Goal: Find specific page/section: Find specific page/section

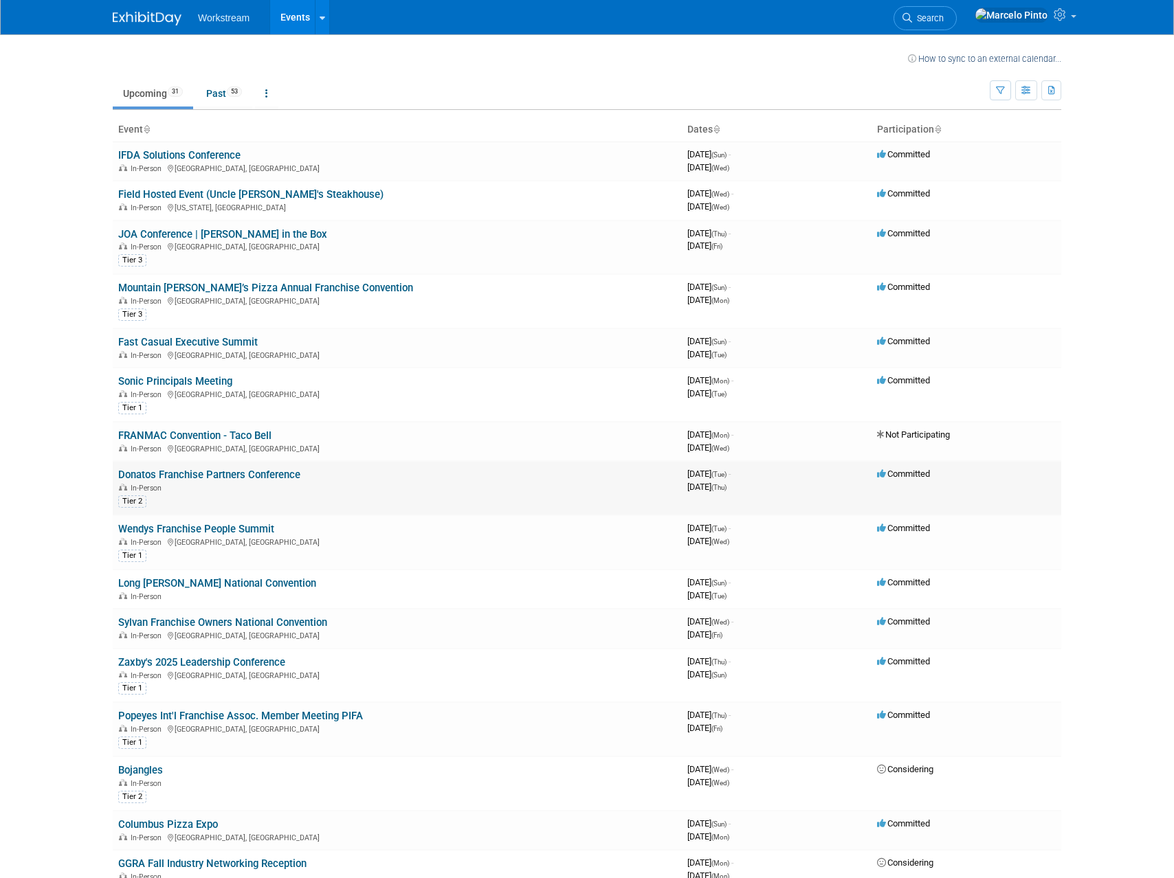
click at [207, 473] on link "Donatos Franchise Partners Conference" at bounding box center [209, 475] width 182 height 12
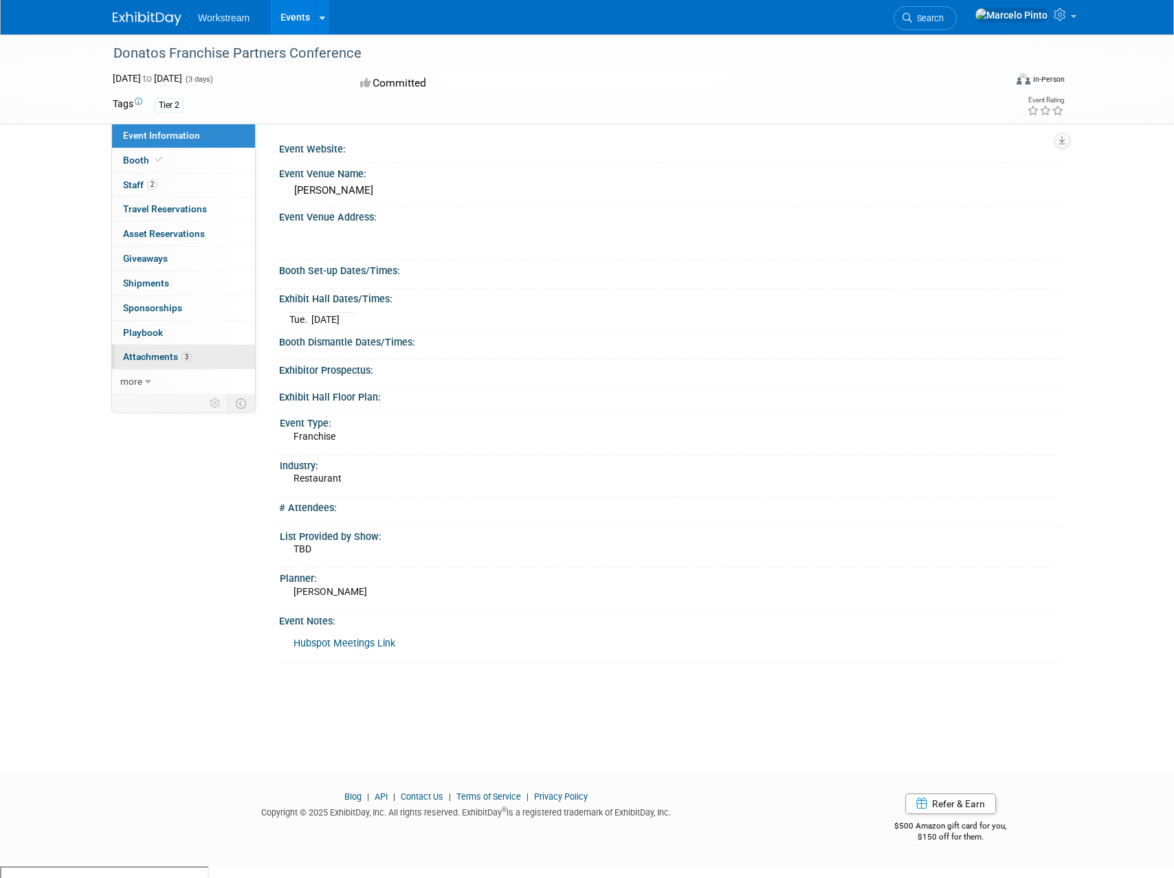
click at [209, 360] on link "3 Attachments 3" at bounding box center [183, 357] width 143 height 24
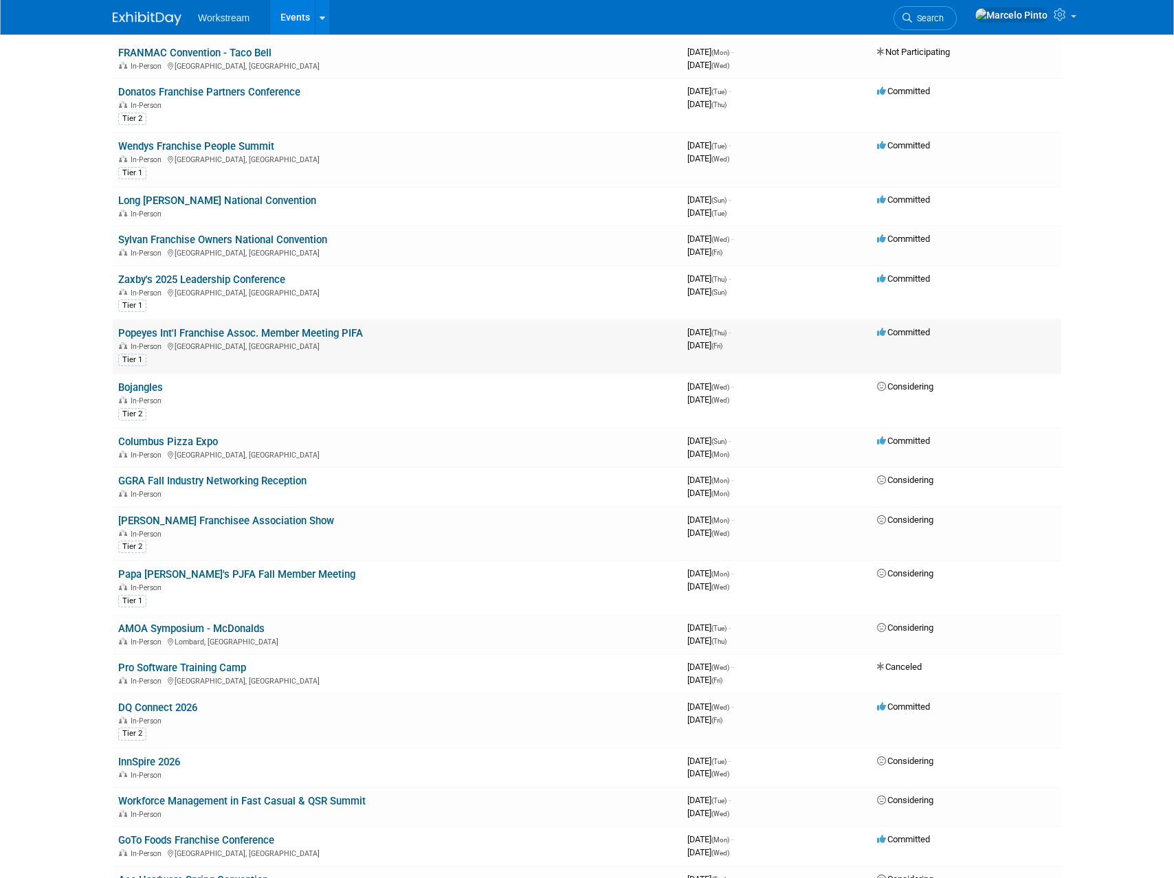
scroll to position [383, 0]
click at [243, 572] on link "Papa John's PJFA Fall Member Meeting" at bounding box center [236, 574] width 237 height 12
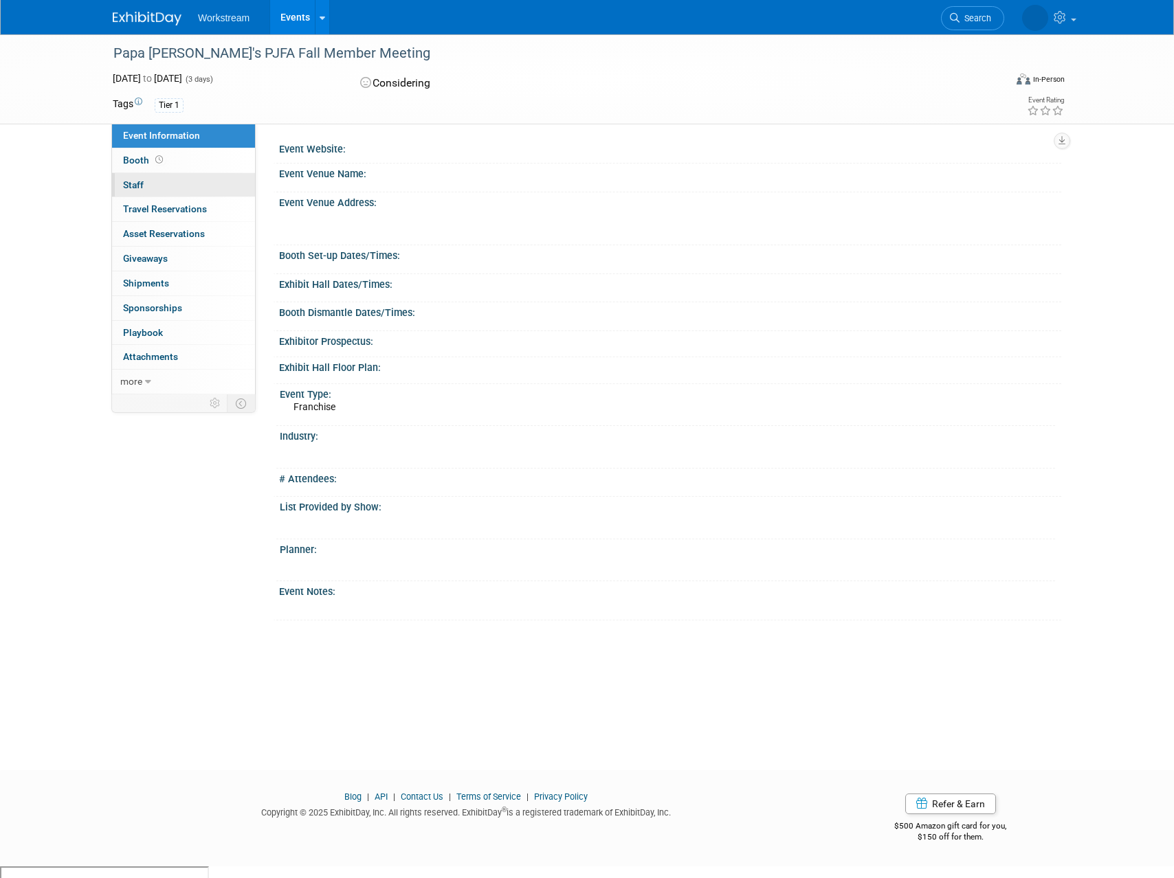
click at [157, 184] on link "0 Staff 0" at bounding box center [183, 185] width 143 height 24
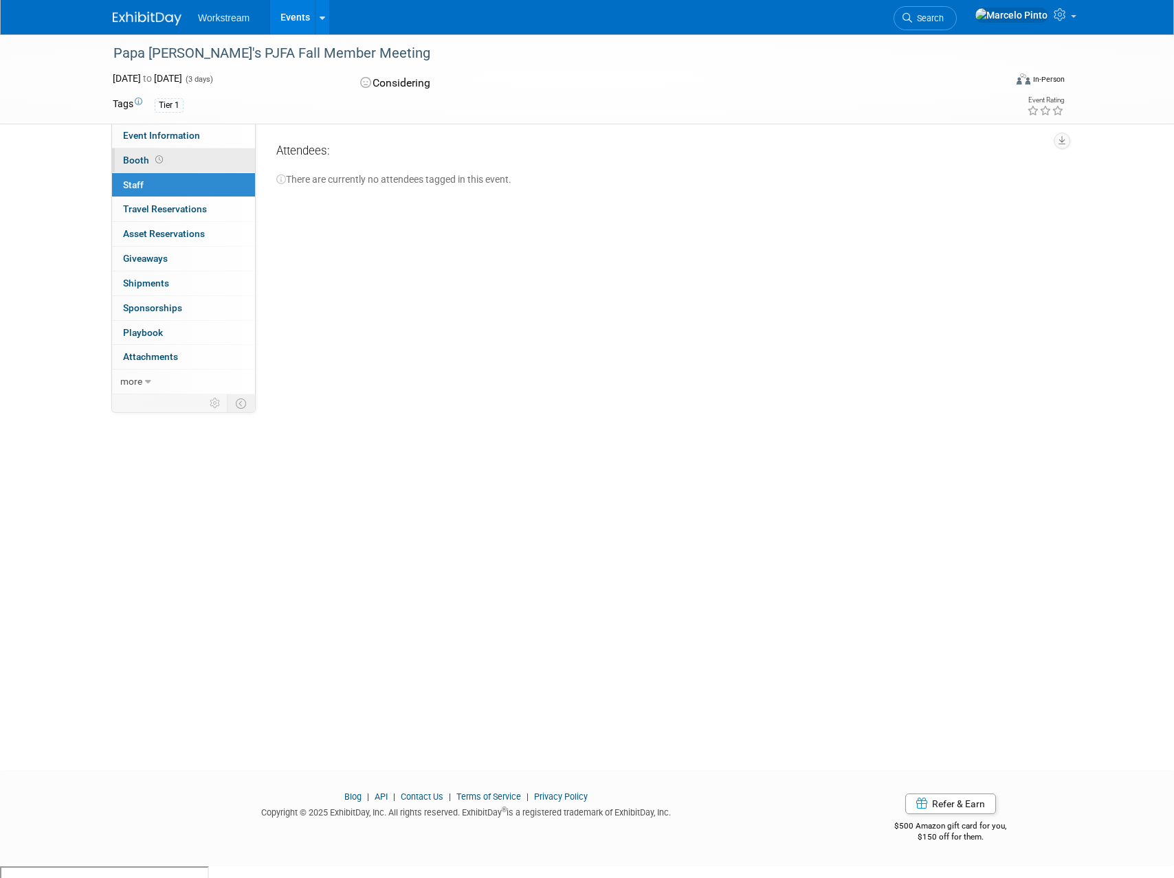
click at [204, 158] on link "Booth" at bounding box center [183, 160] width 143 height 24
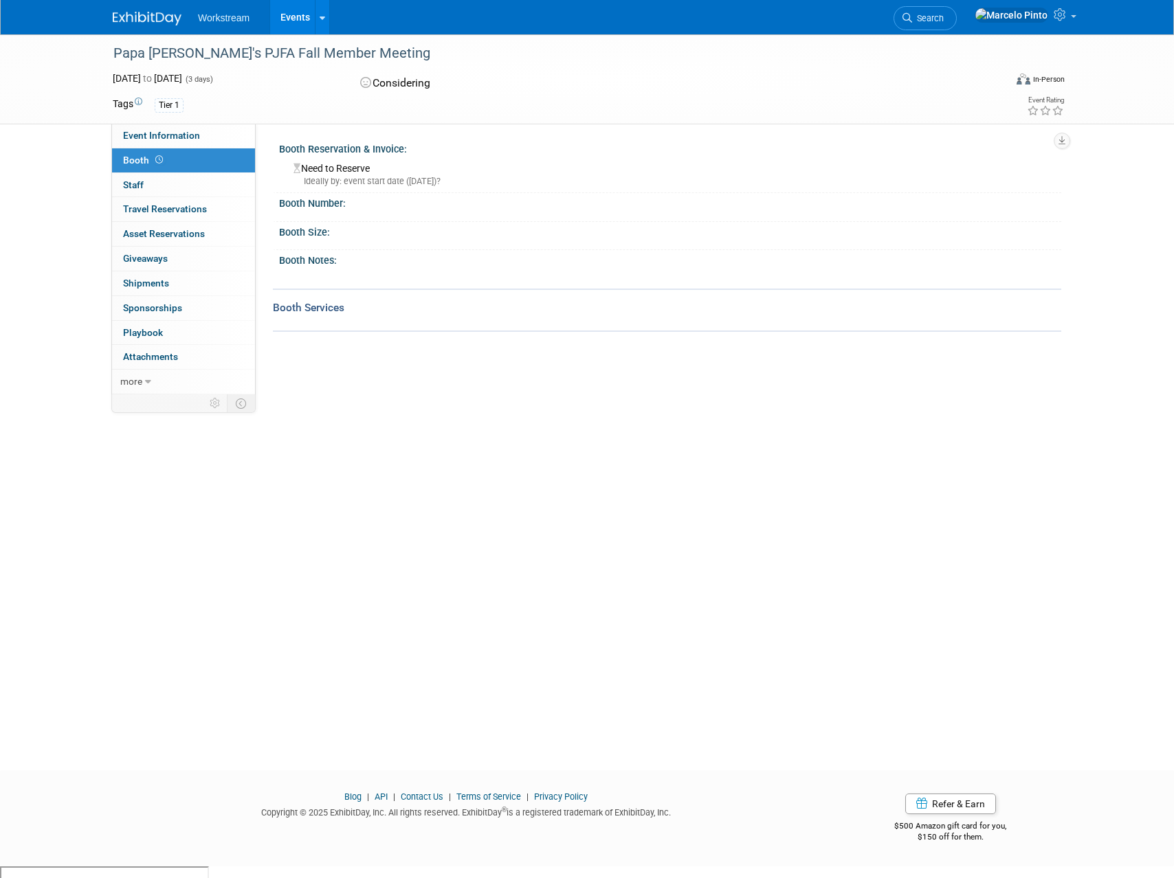
click at [331, 438] on div "Papa John's PJFA Fall Member Meeting Nov 3, 2025 to Nov 5, 2025 (3 days) Nov 3,…" at bounding box center [587, 389] width 1174 height 711
click at [268, 355] on div "Event Website: Event Venue Name: Event Venue Address: Booth Set-up Dates/Times:…" at bounding box center [658, 259] width 805 height 271
